Goal: Check status

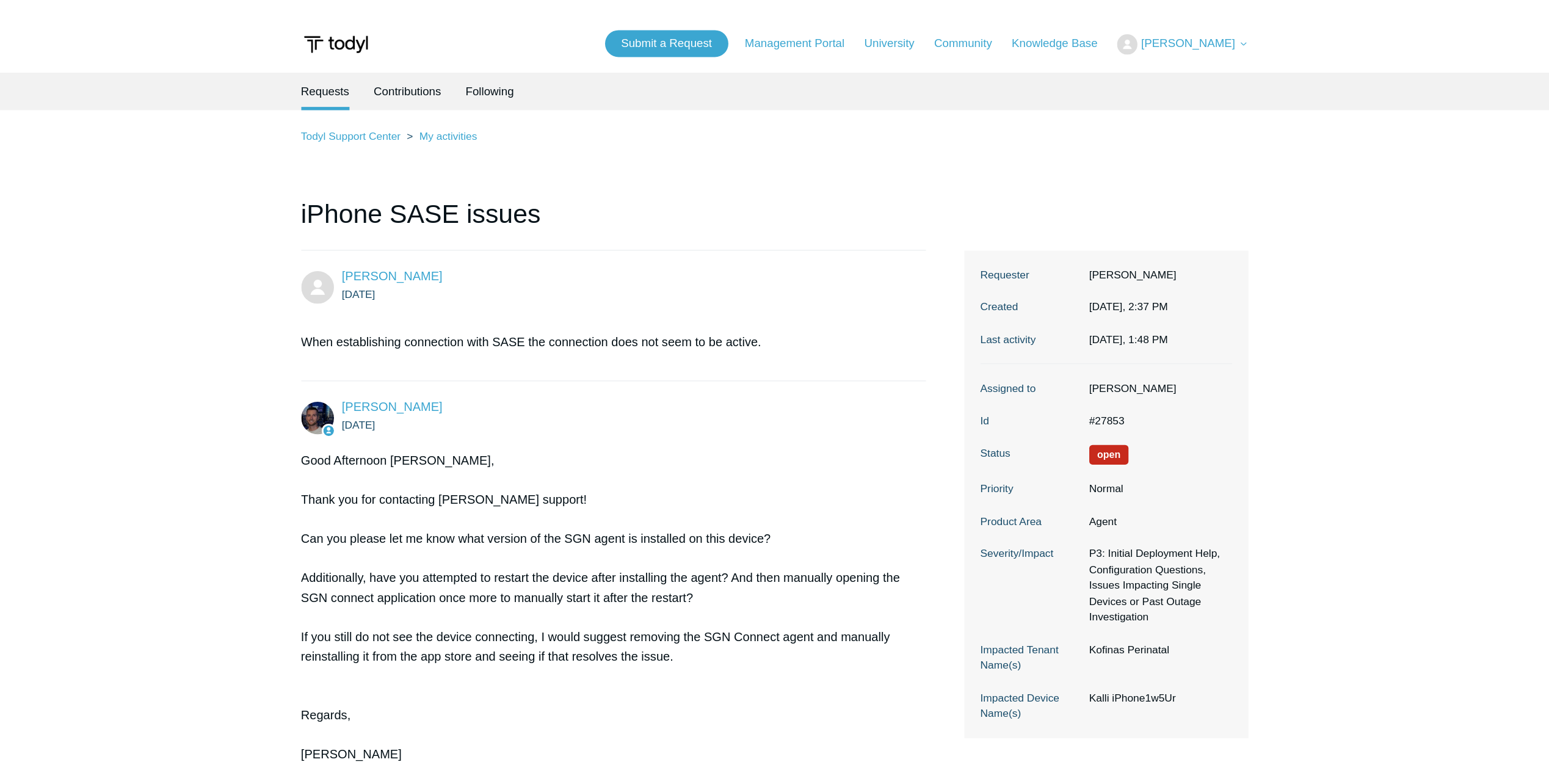
scroll to position [968, 0]
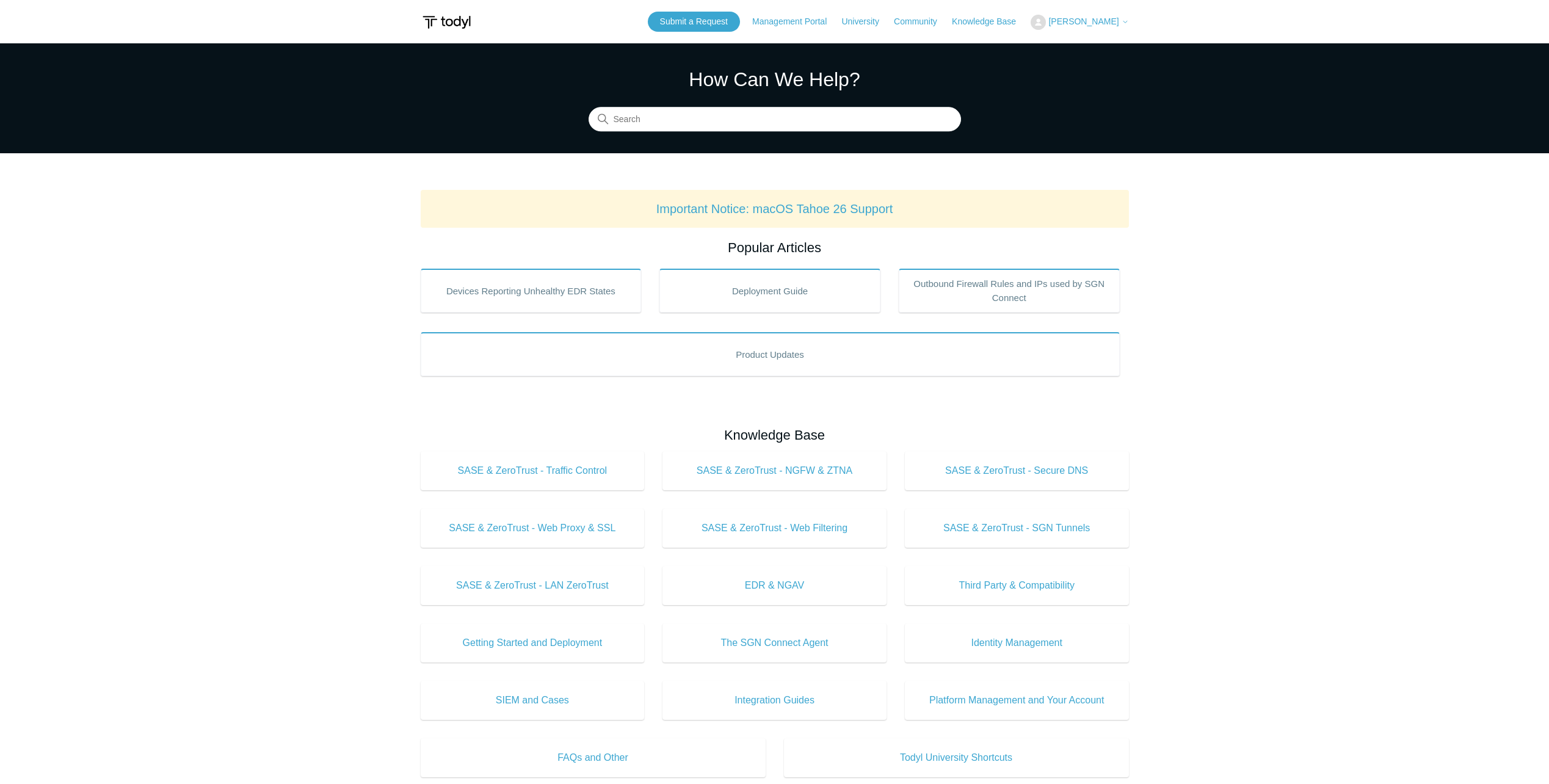
click at [1087, 23] on span "[PERSON_NAME]" at bounding box center [1083, 21] width 70 height 9
click at [1091, 53] on link "My Support Requests" at bounding box center [1091, 48] width 120 height 21
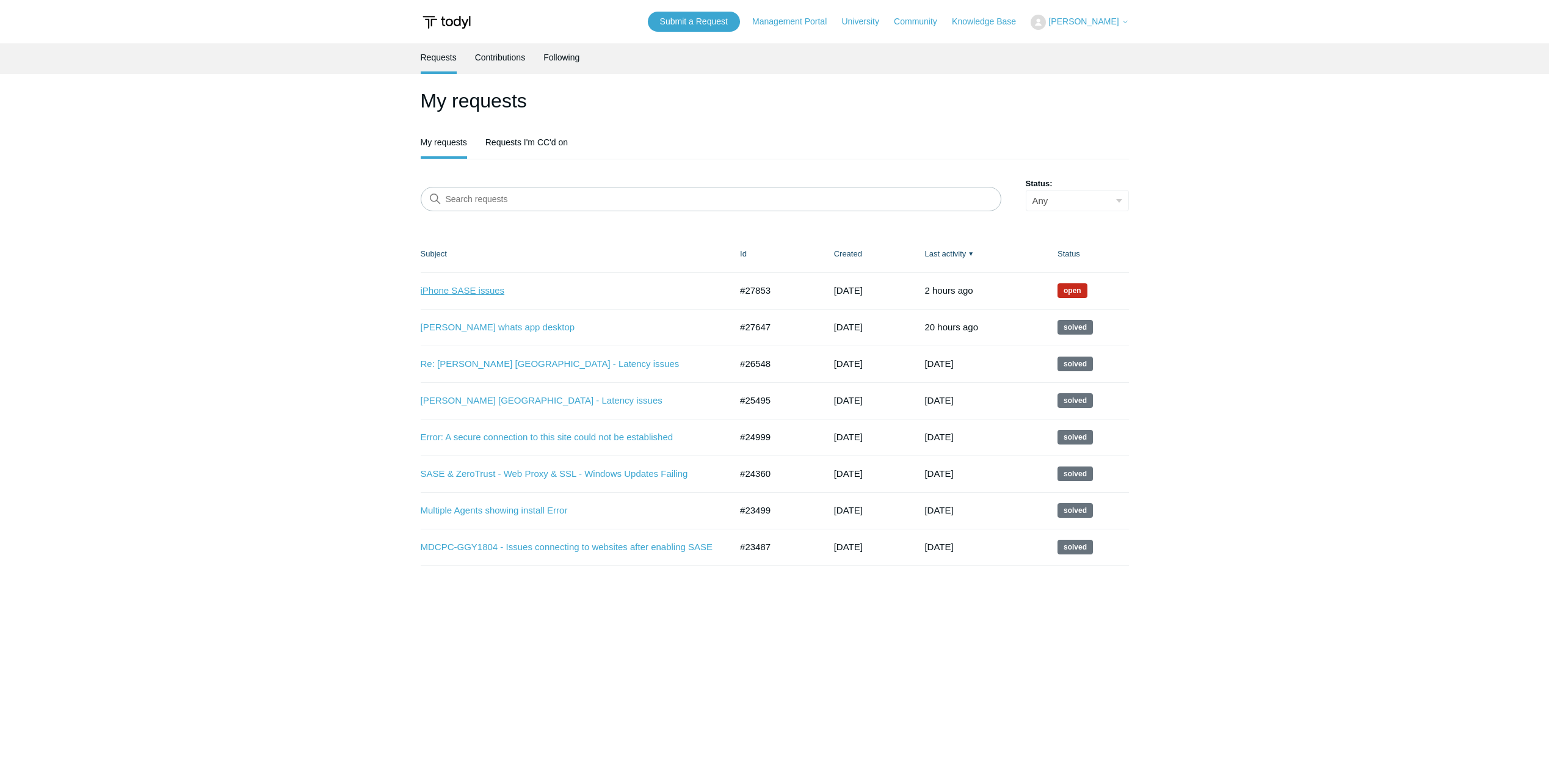
click at [494, 295] on link "iPhone SASE issues" at bounding box center [567, 290] width 292 height 14
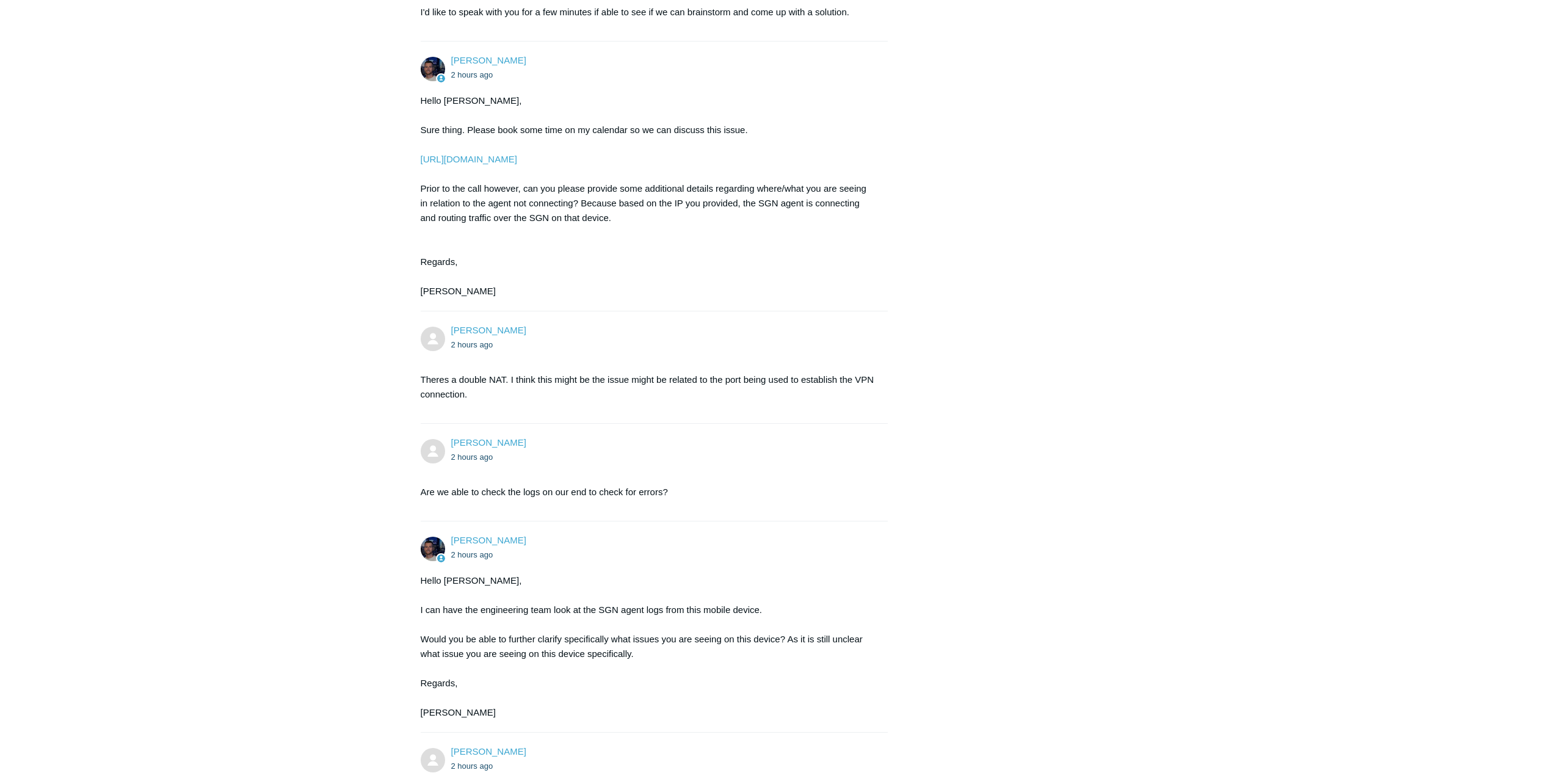
scroll to position [1796, 0]
